Goal: Information Seeking & Learning: Compare options

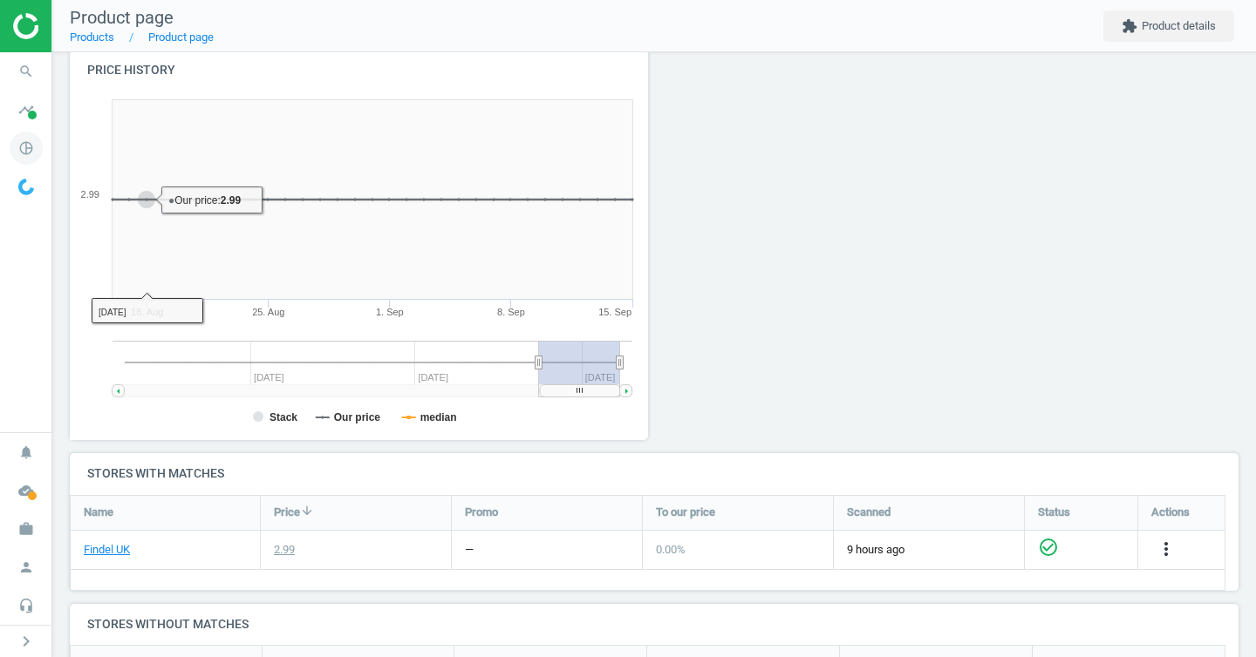
scroll to position [202, 0]
click at [16, 140] on icon "pie_chart_outlined" at bounding box center [26, 148] width 33 height 33
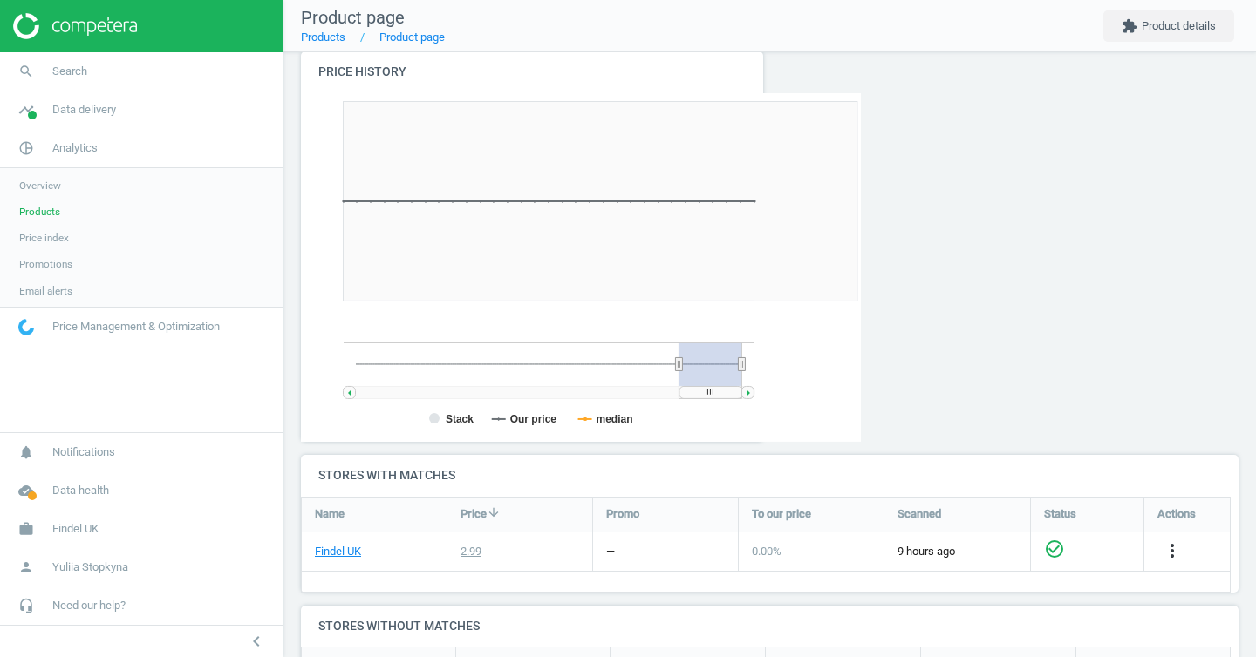
scroll to position [0, 0]
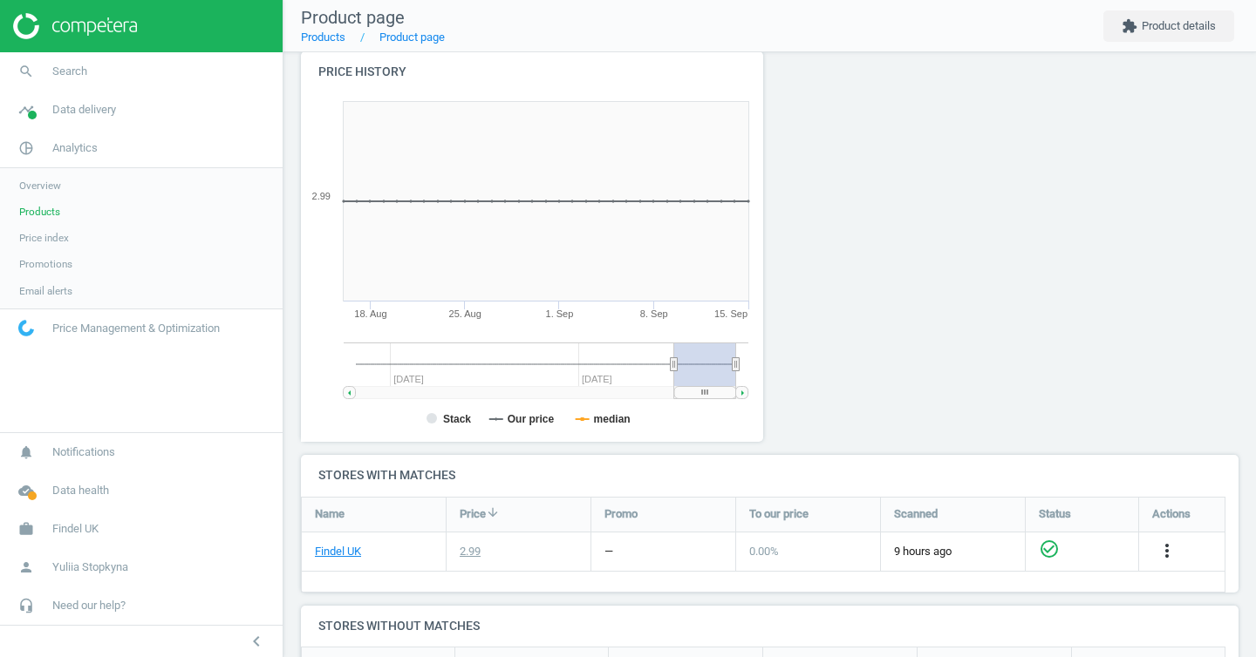
click at [42, 211] on span "Products" at bounding box center [39, 212] width 41 height 14
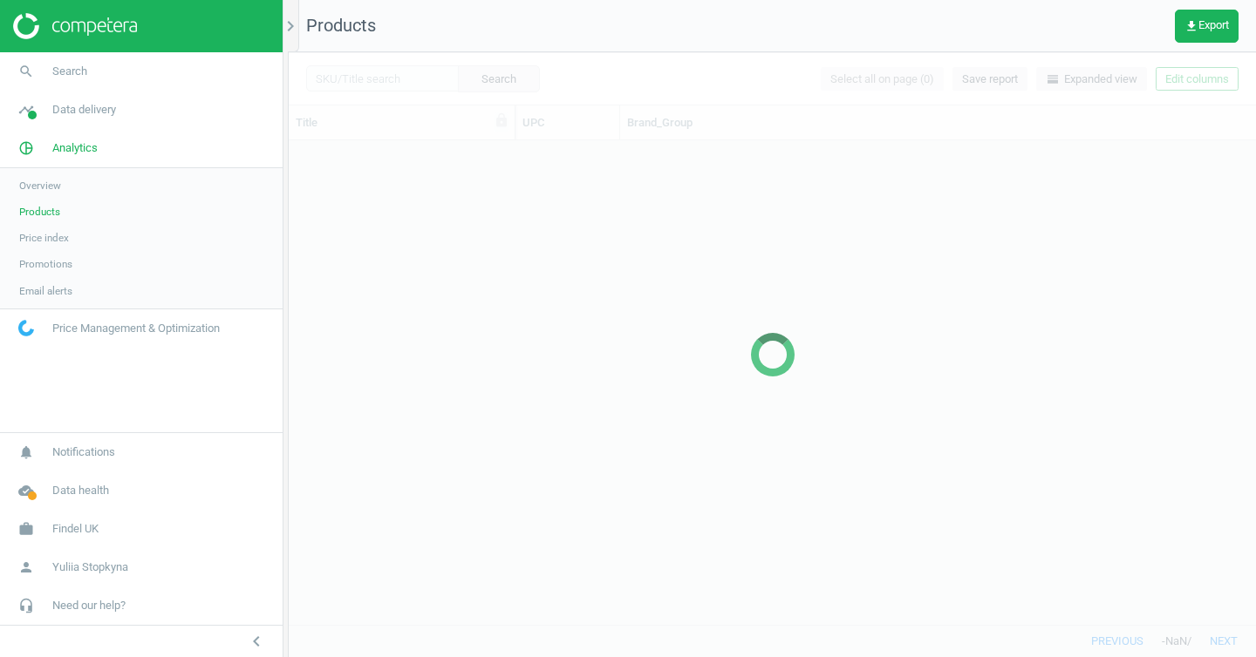
scroll to position [471, 954]
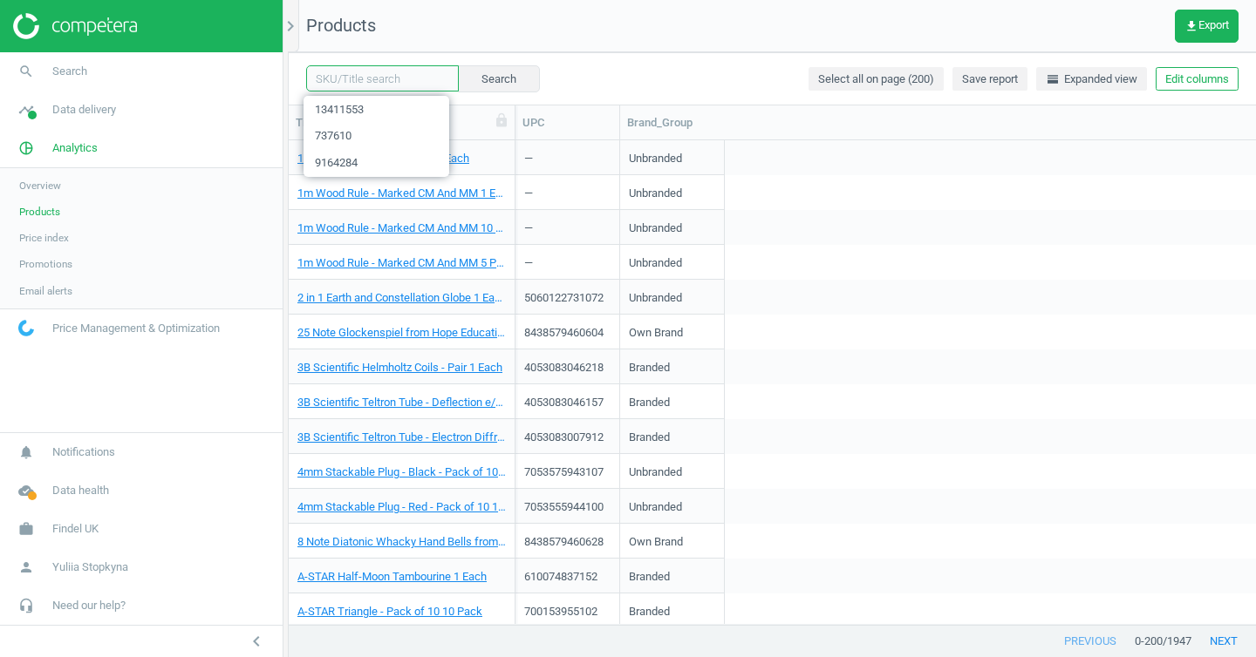
click at [371, 78] on input "text" at bounding box center [382, 78] width 153 height 26
paste input "1434606"
type input "1434606"
click at [501, 87] on button "Search" at bounding box center [498, 78] width 82 height 26
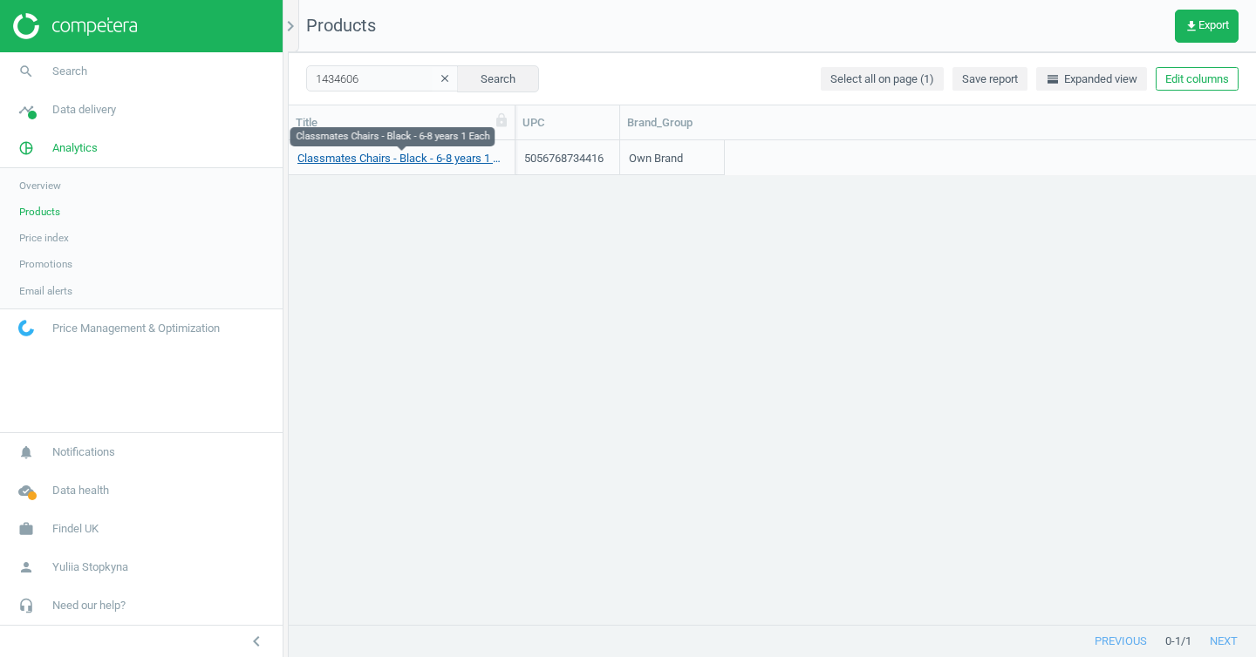
click at [350, 158] on link "Classmates Chairs - Black - 6-8 years 1 Each" at bounding box center [401, 159] width 208 height 16
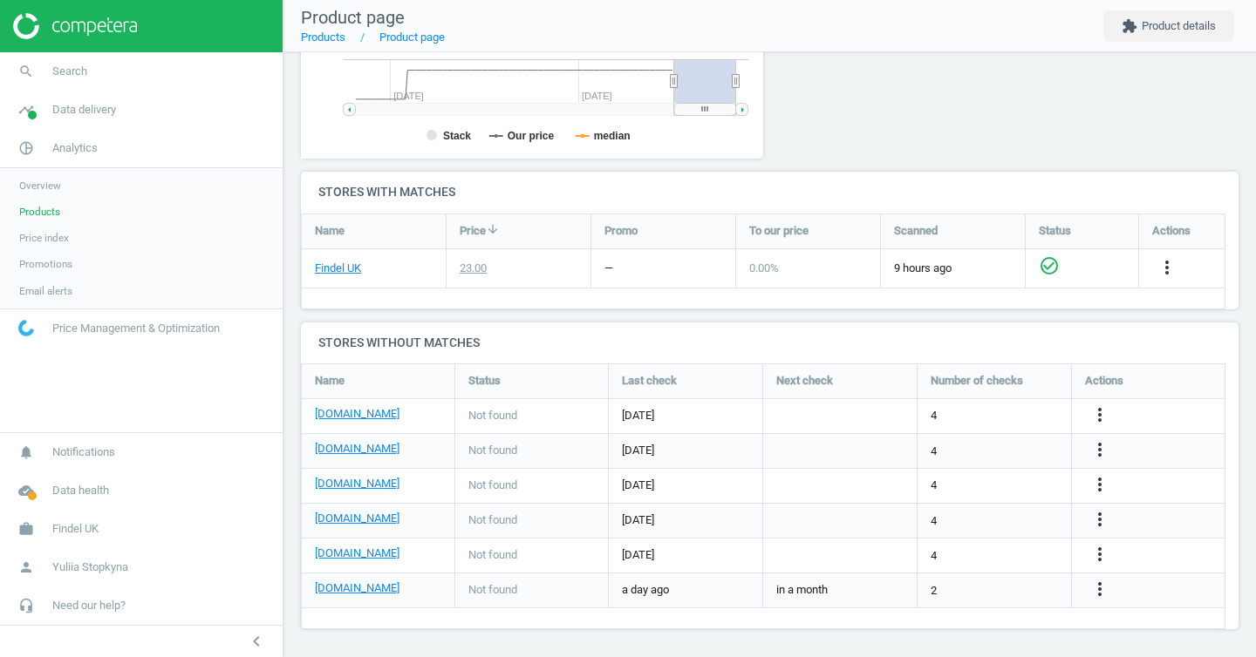
scroll to position [488, 0]
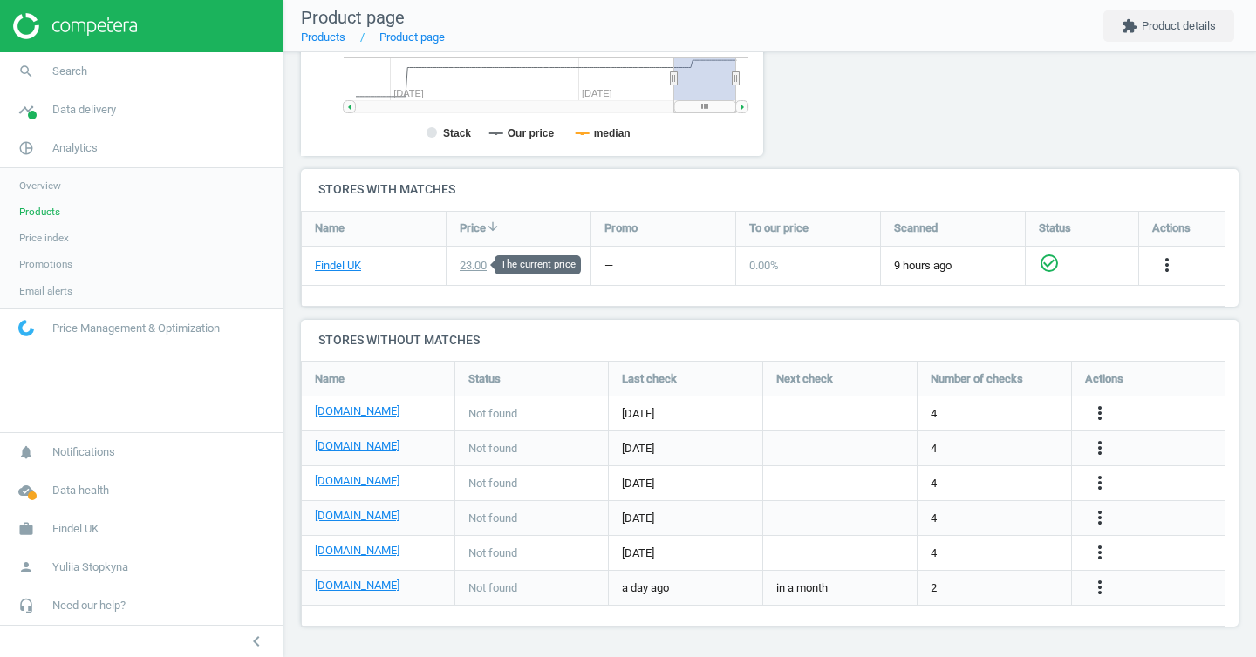
click at [480, 262] on div "23.00" at bounding box center [472, 266] width 27 height 16
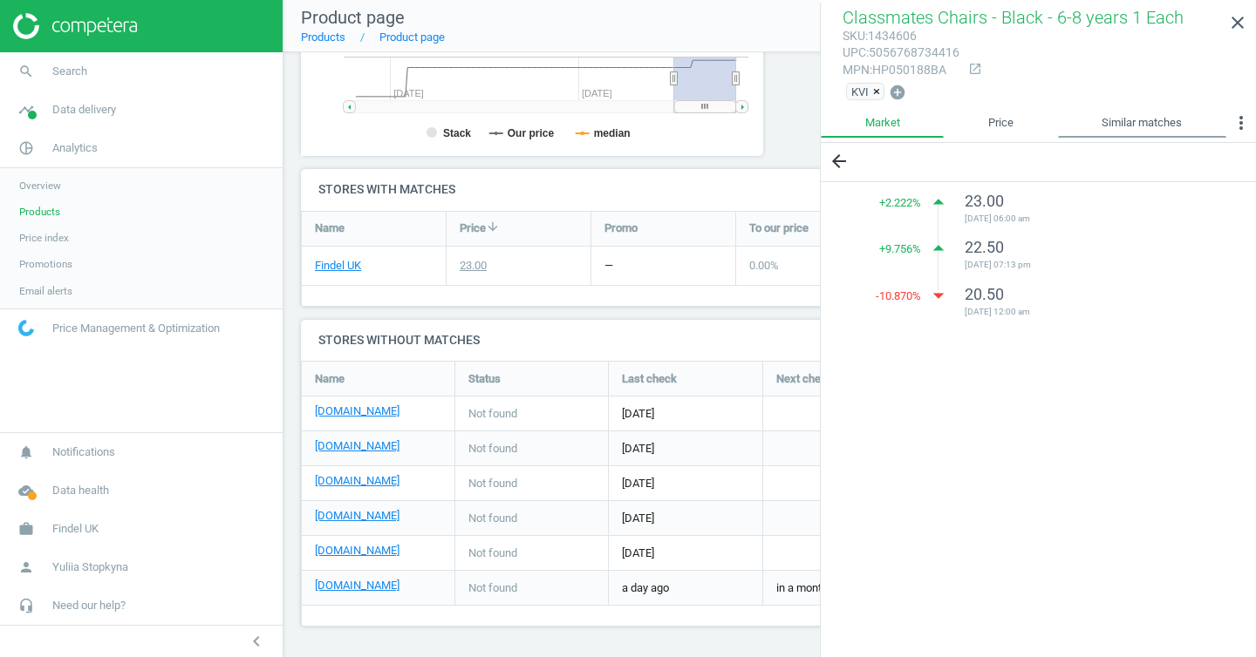
click at [1110, 130] on link "Similar matches" at bounding box center [1142, 123] width 168 height 30
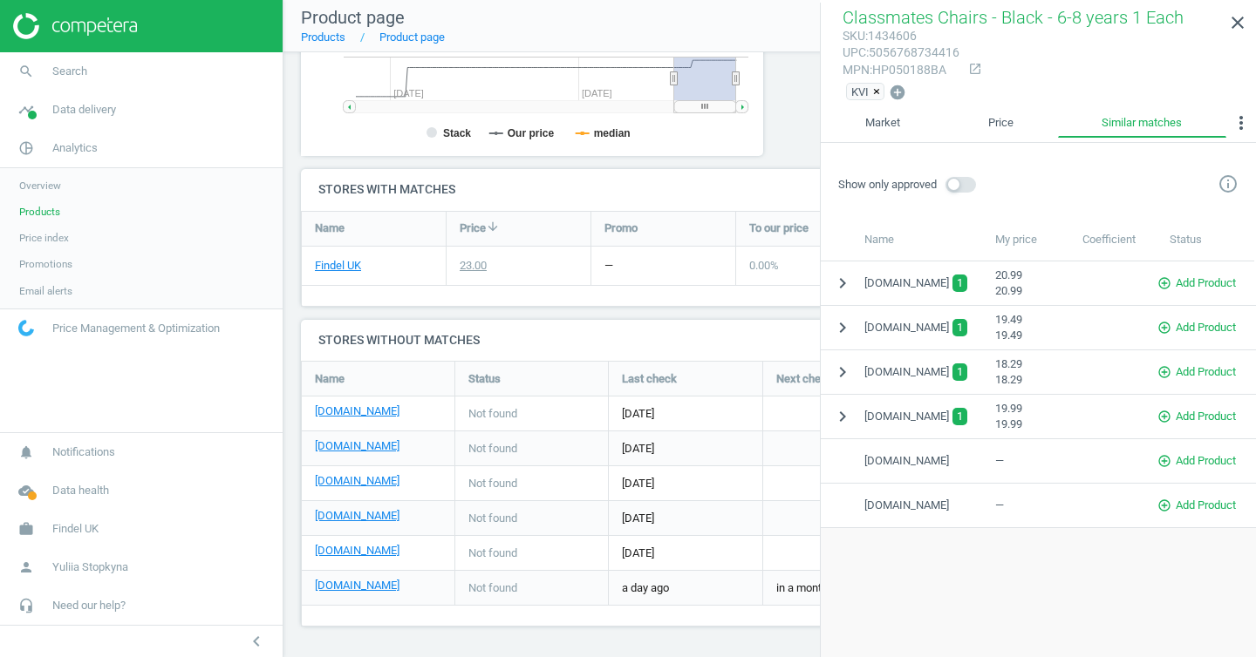
click at [896, 419] on span "[DOMAIN_NAME]" at bounding box center [906, 417] width 85 height 16
click at [836, 413] on icon "chevron_right" at bounding box center [842, 416] width 21 height 21
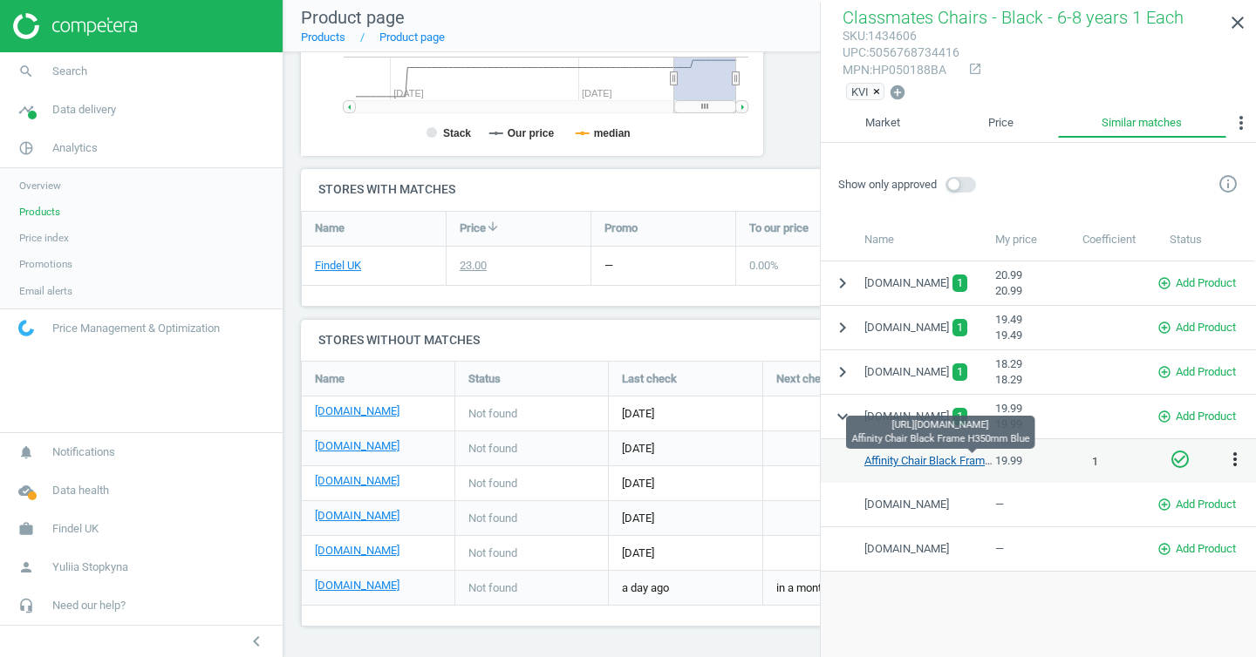
click at [947, 456] on link "Affinity Chair Black Frame H350mm Blue" at bounding box center [963, 460] width 199 height 13
